Goal: Task Accomplishment & Management: Manage account settings

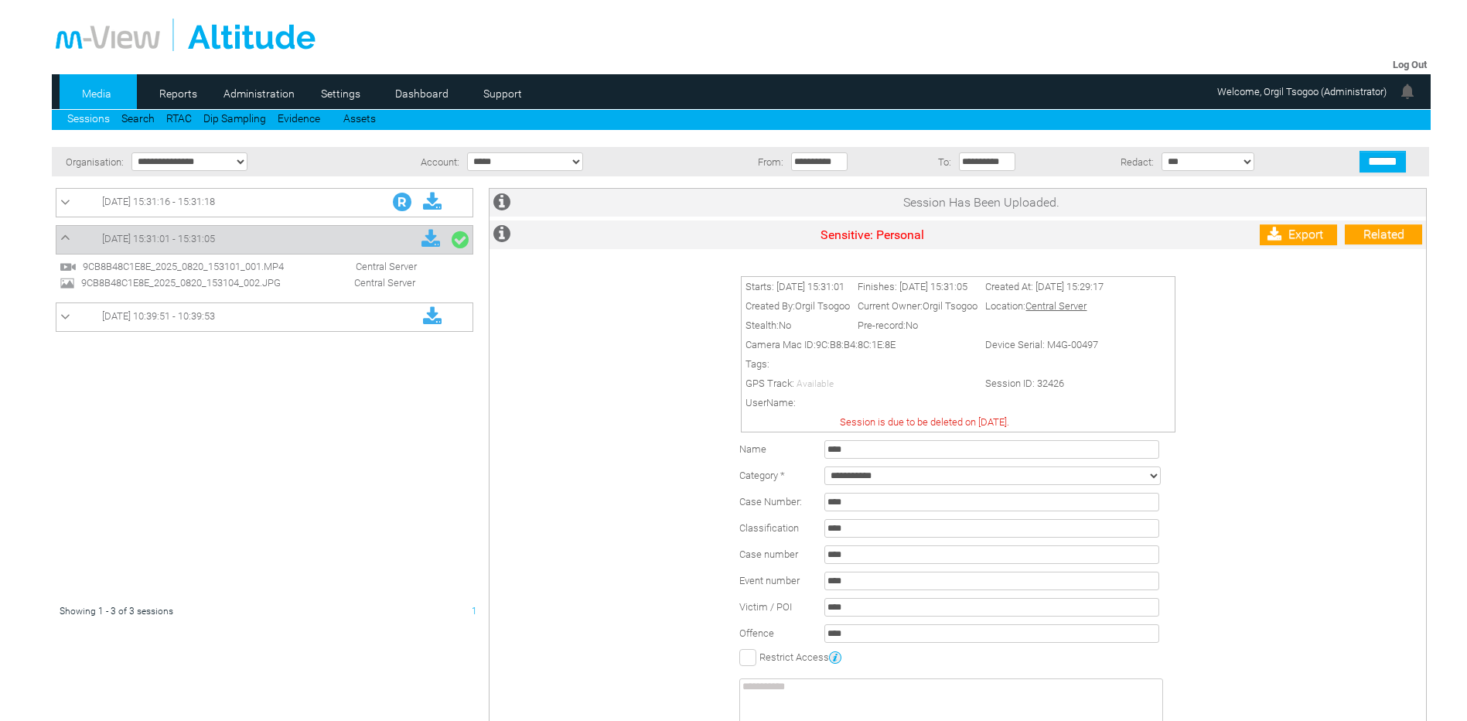
scroll to position [65, 0]
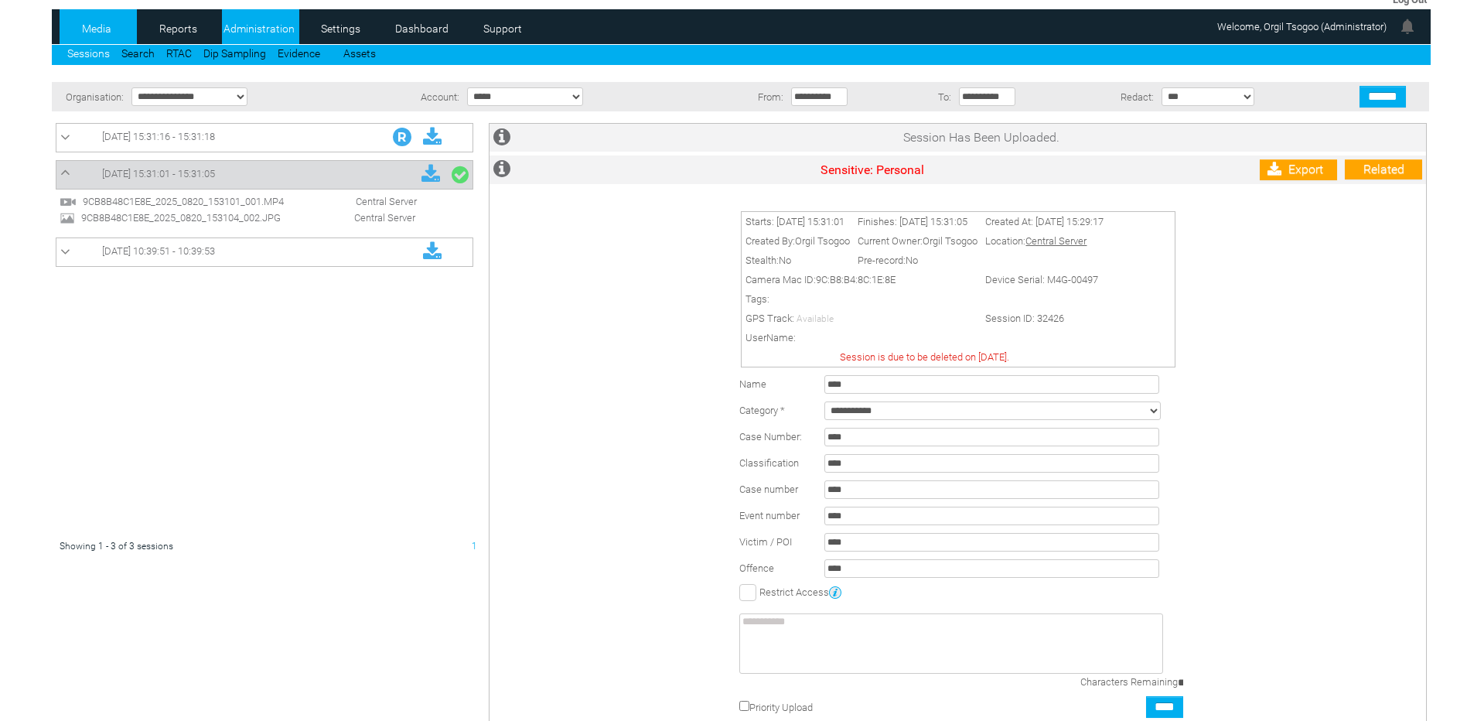
click at [271, 26] on link "Administration" at bounding box center [259, 28] width 75 height 23
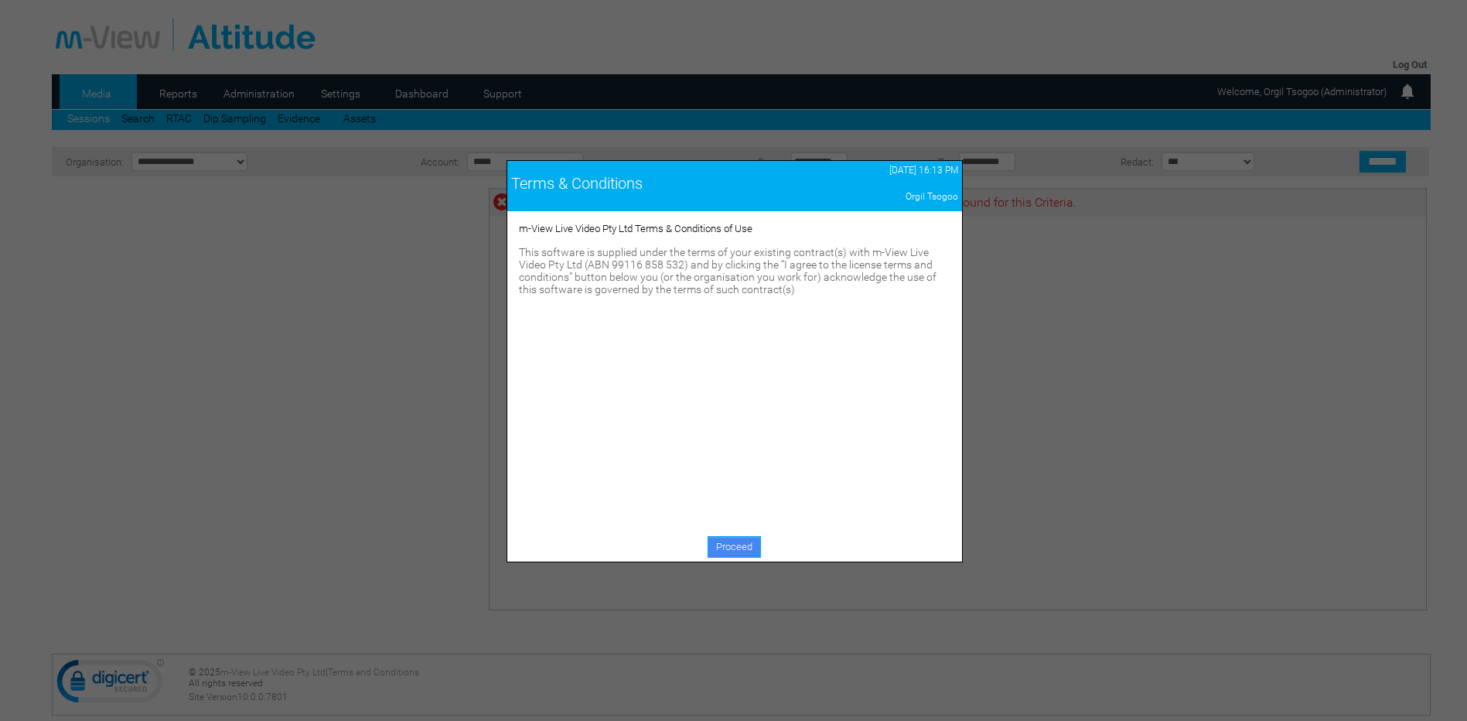
click at [754, 544] on link "Proceed" at bounding box center [733, 547] width 53 height 22
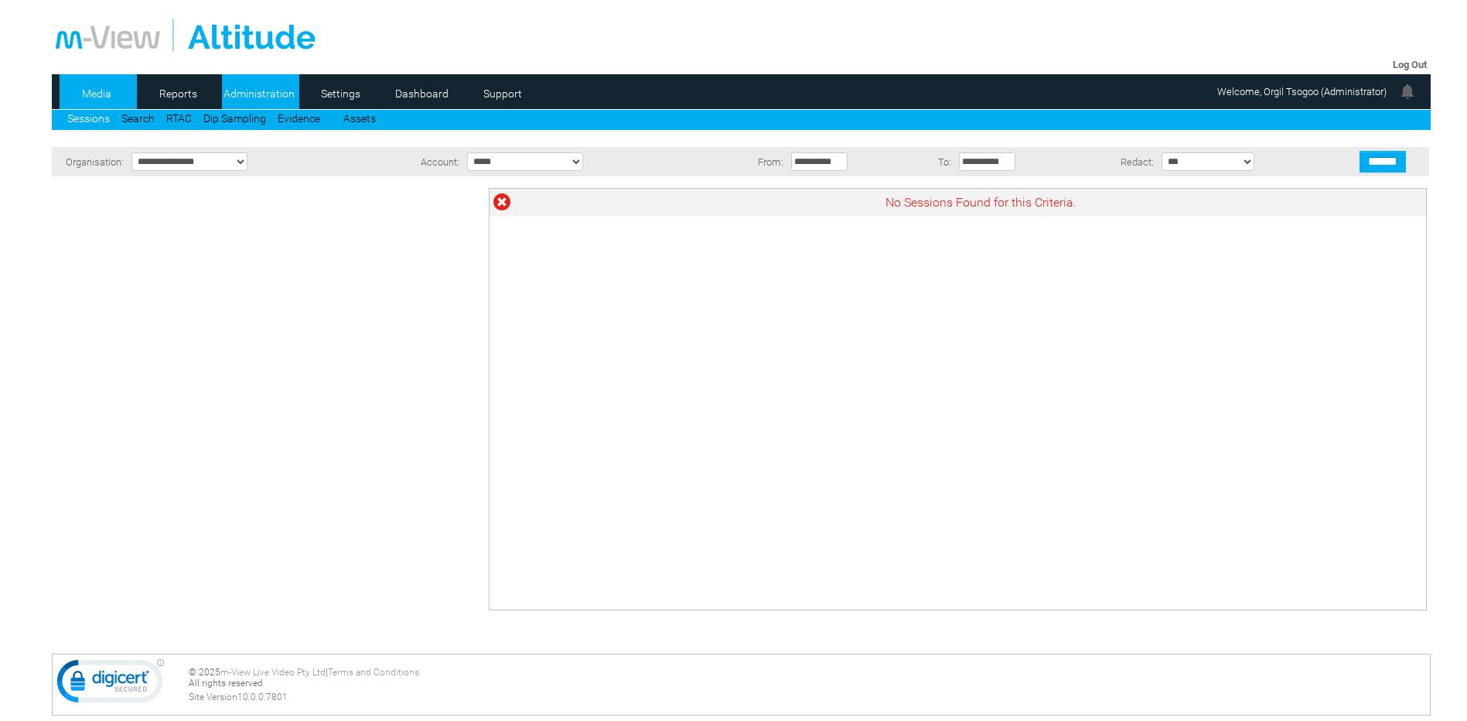
click at [260, 87] on link "Administration" at bounding box center [259, 93] width 75 height 23
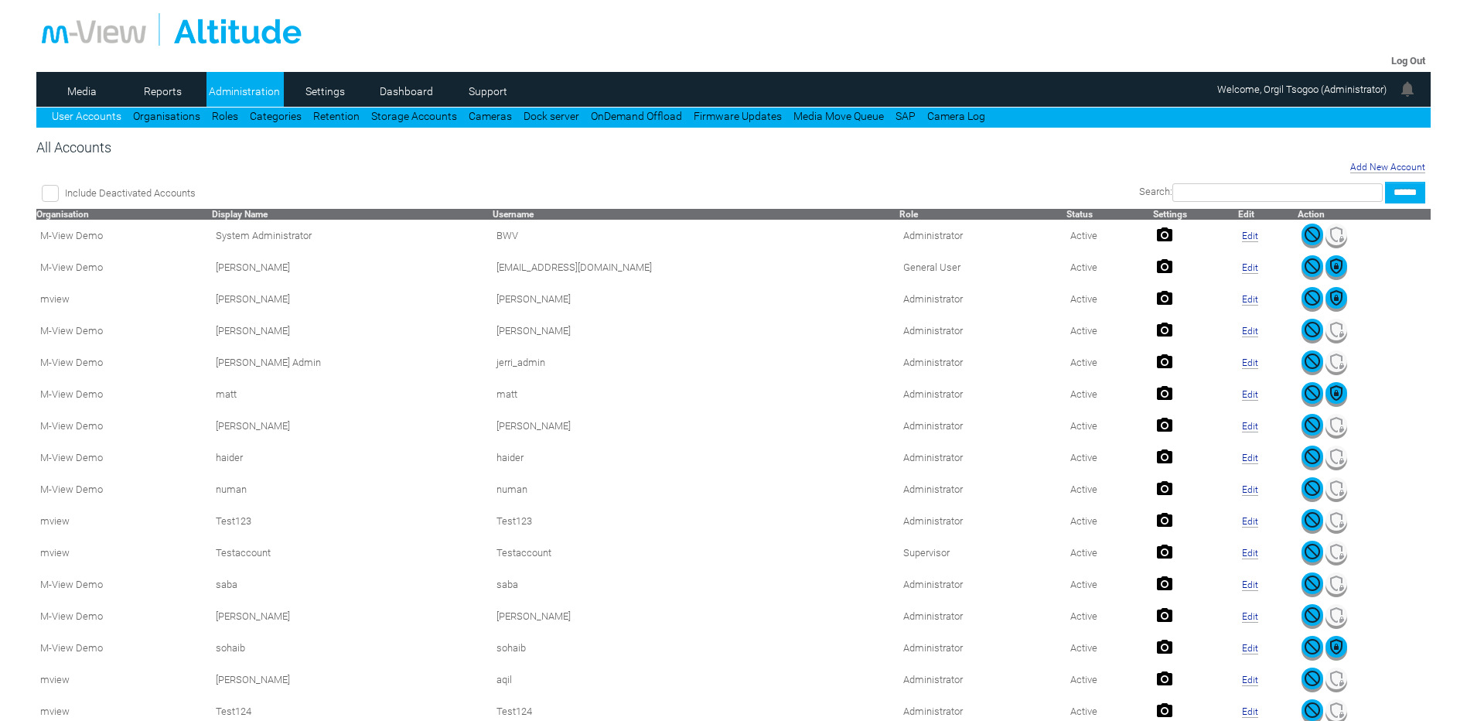
click at [1199, 199] on input "text" at bounding box center [1277, 192] width 210 height 19
type input "*****"
click at [1385, 182] on input "******" at bounding box center [1405, 193] width 40 height 22
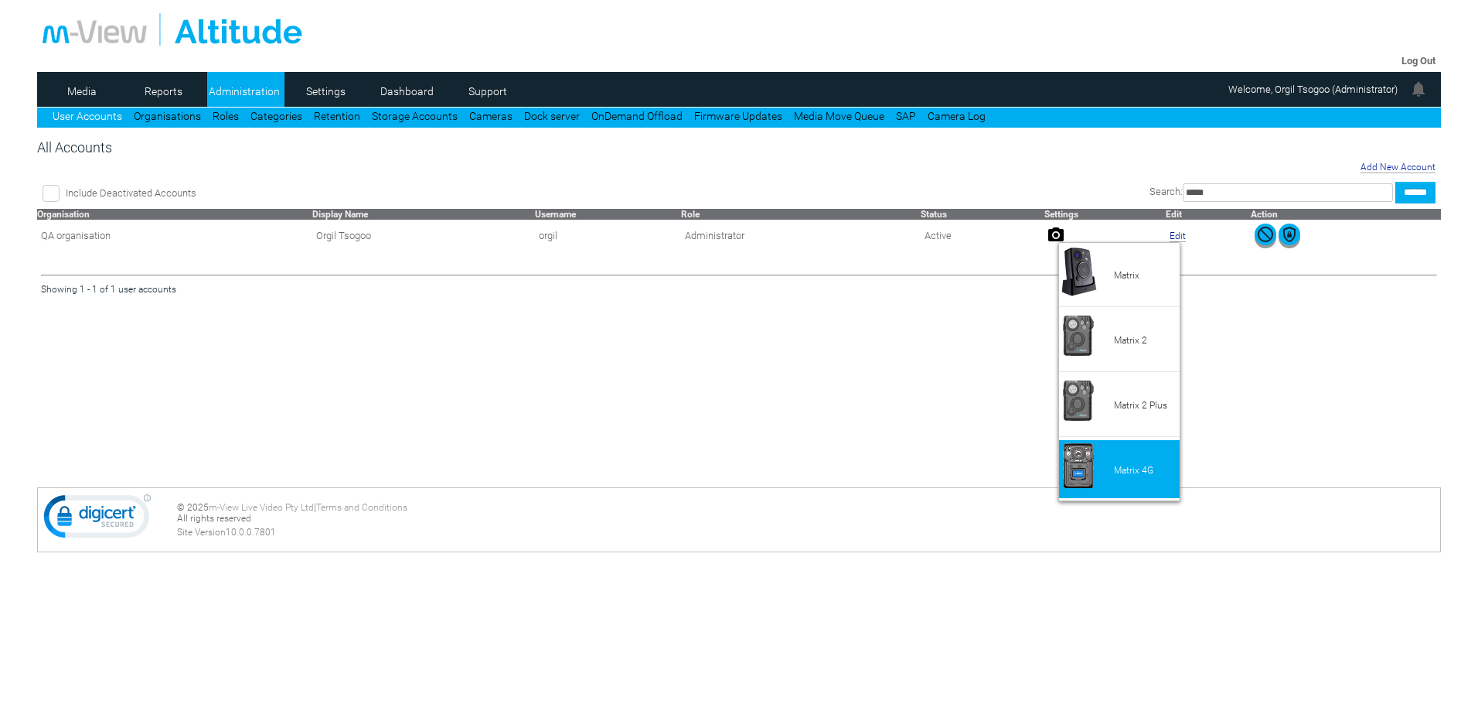
click at [1130, 462] on li "Matrix 4G" at bounding box center [1119, 469] width 121 height 58
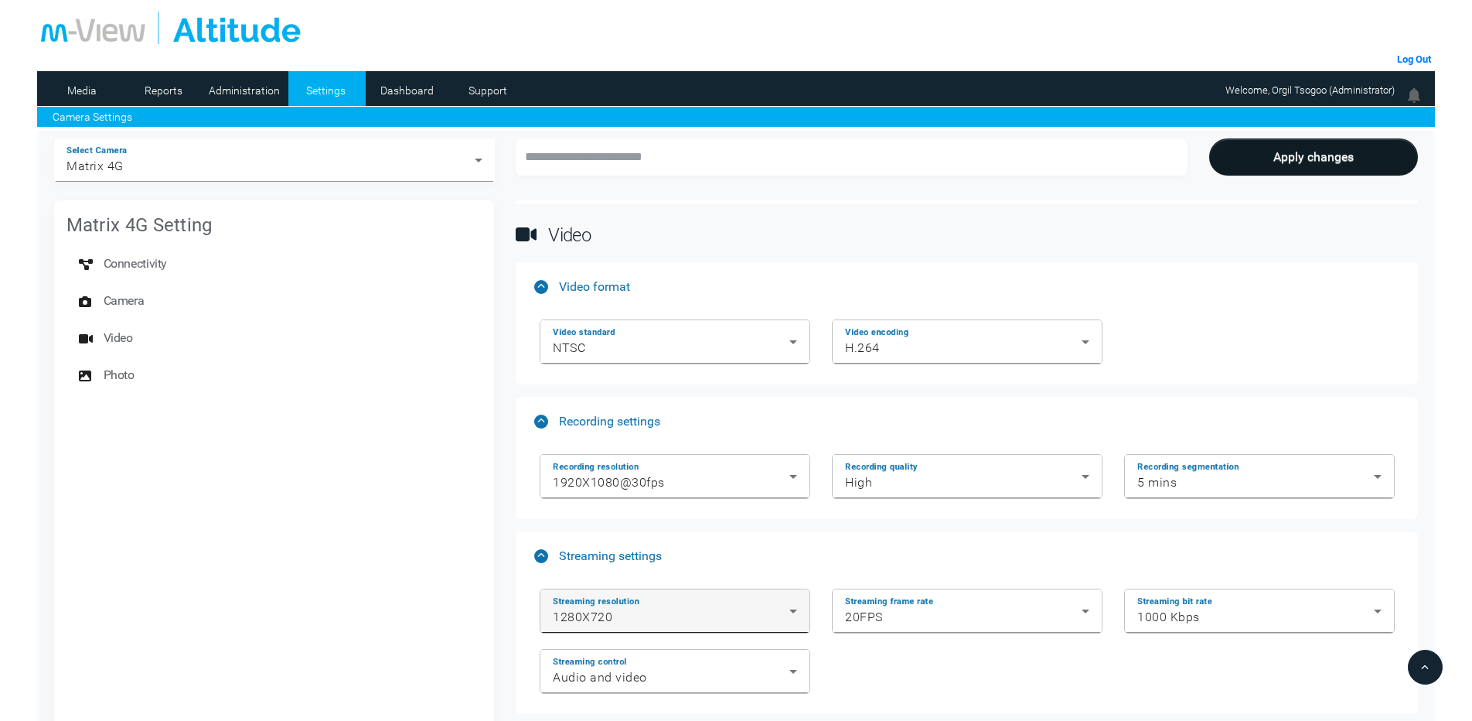
scroll to position [1524, 0]
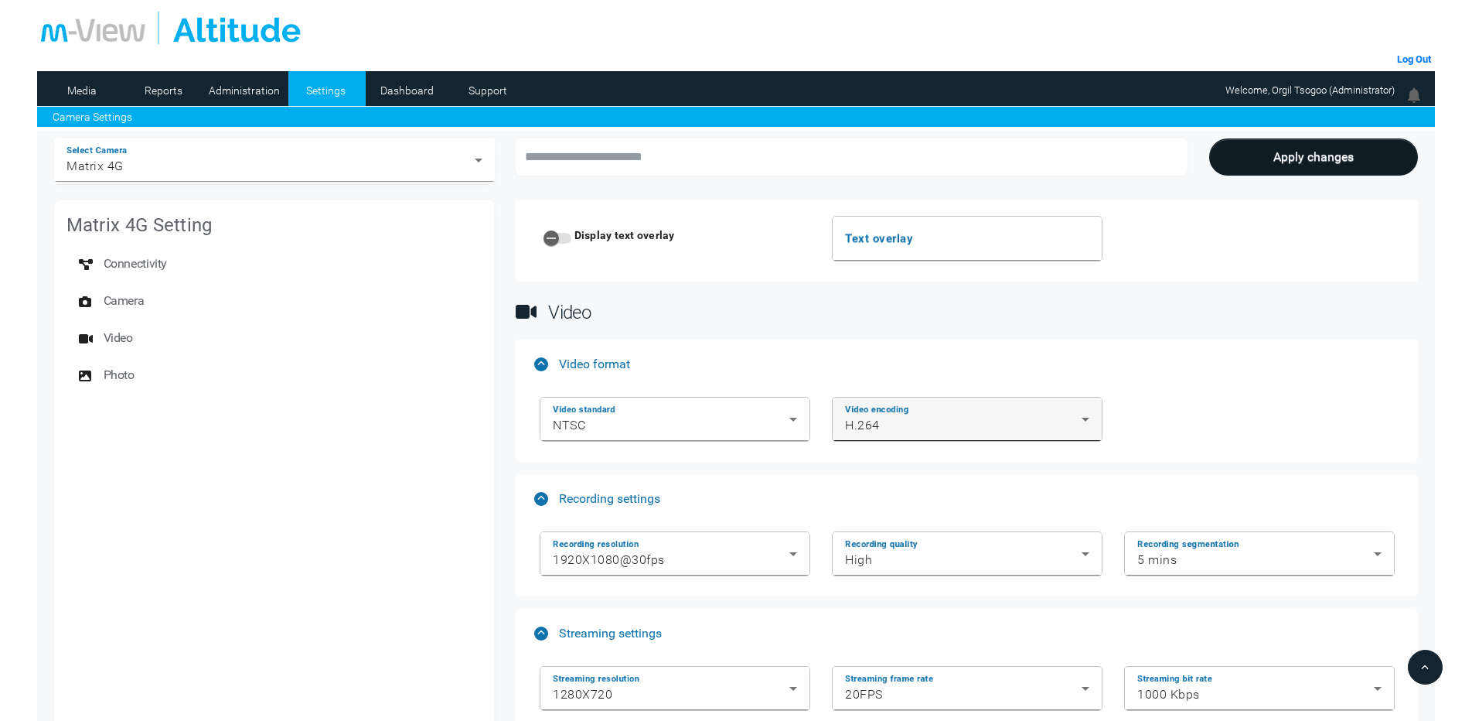
click at [967, 427] on div "H.264" at bounding box center [963, 425] width 237 height 19
click at [967, 427] on div at bounding box center [736, 360] width 1472 height 721
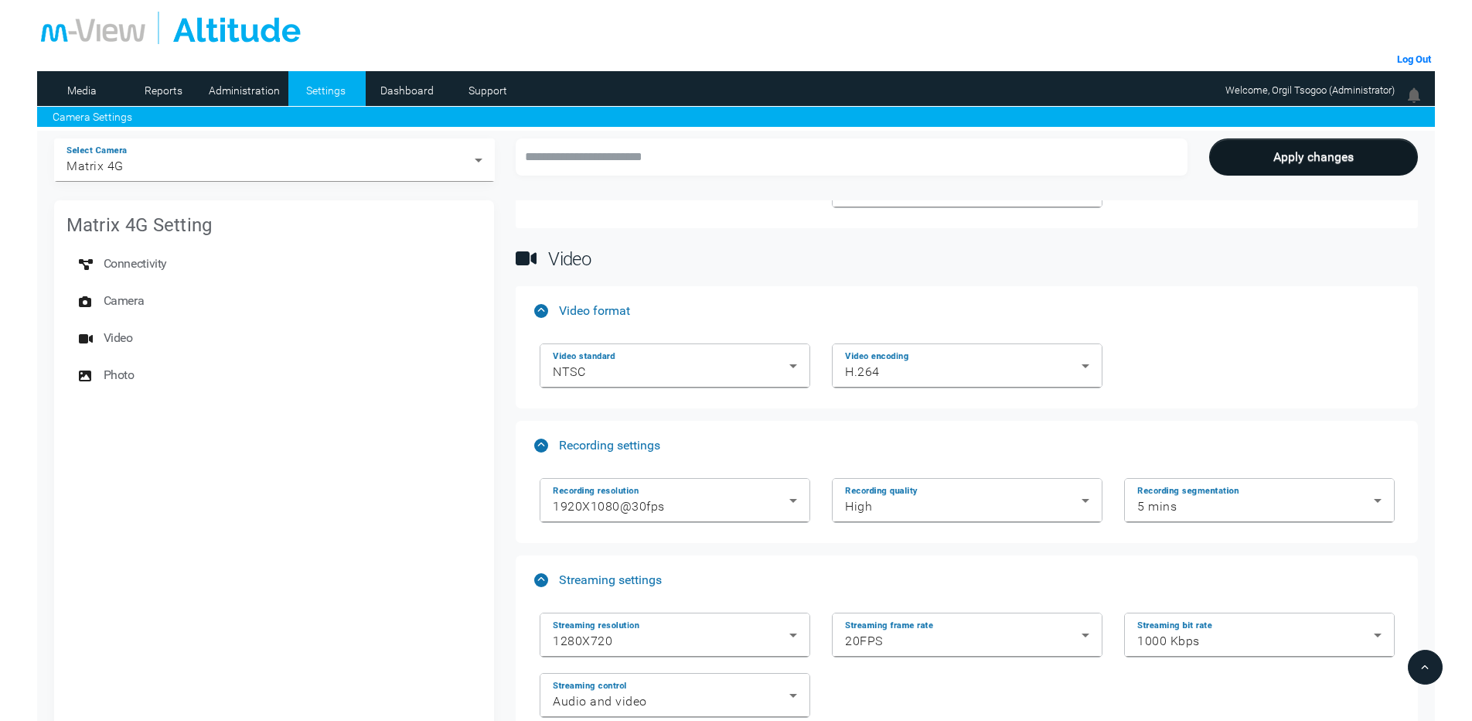
scroll to position [1601, 0]
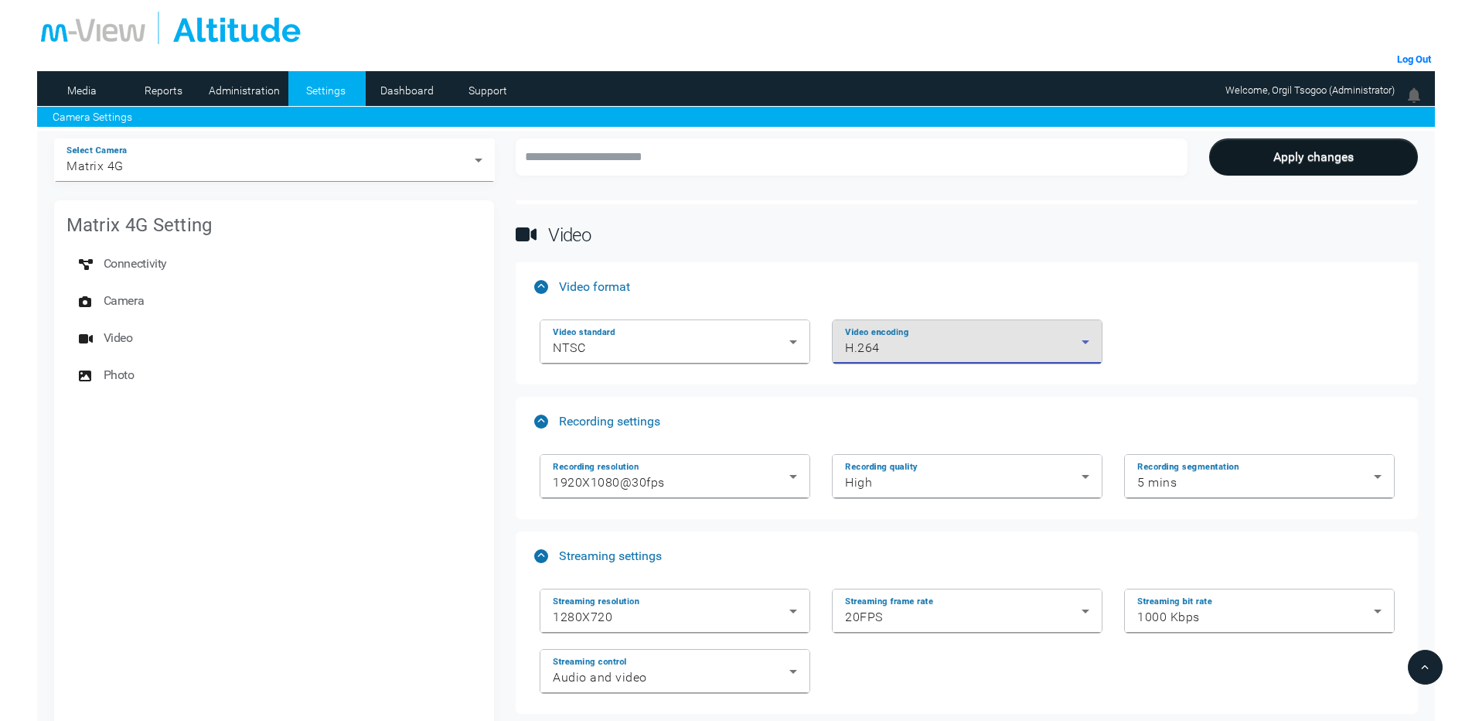
click at [924, 339] on div "H.264" at bounding box center [963, 348] width 237 height 19
click at [924, 339] on div at bounding box center [736, 360] width 1472 height 721
